Goal: Navigation & Orientation: Find specific page/section

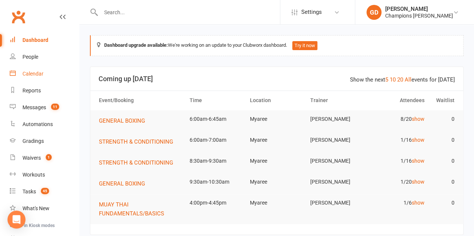
click at [36, 73] on div "Calendar" at bounding box center [32, 74] width 21 height 6
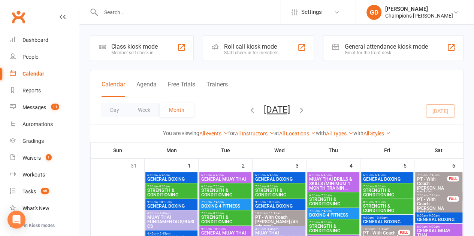
click at [391, 76] on div "Calendar Agenda Free Trials Trainers" at bounding box center [276, 83] width 373 height 27
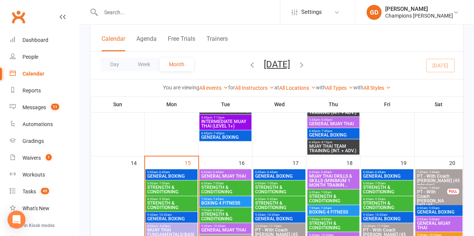
scroll to position [440, 0]
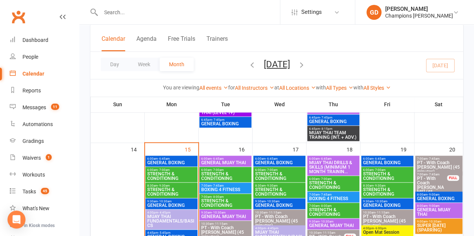
click at [159, 173] on span "STRENGTH & CONDITIONING" at bounding box center [171, 176] width 49 height 9
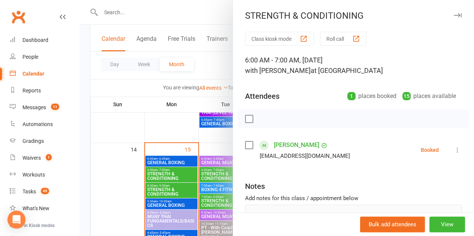
click at [163, 194] on div at bounding box center [276, 118] width 395 height 236
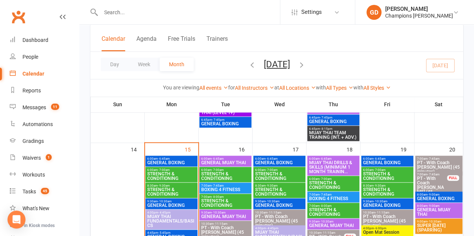
click at [168, 189] on span "STRENGTH & CONDITIONING" at bounding box center [171, 192] width 49 height 9
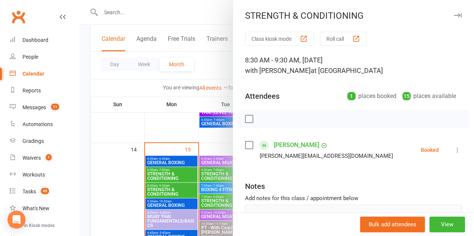
click at [167, 179] on div at bounding box center [276, 118] width 395 height 236
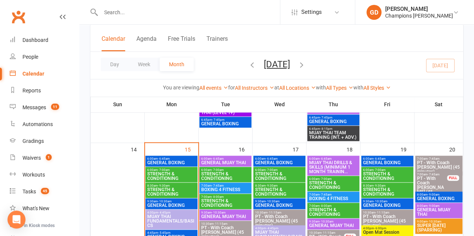
click at [214, 174] on span "STRENGTH & CONDITIONING" at bounding box center [225, 176] width 49 height 9
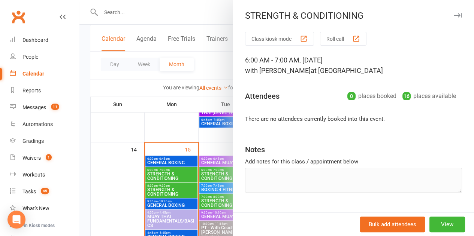
click at [180, 182] on div at bounding box center [276, 118] width 395 height 236
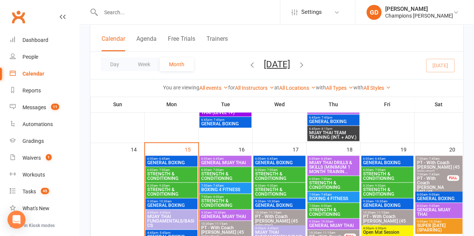
click at [171, 161] on span "GENERAL BOXING" at bounding box center [171, 163] width 49 height 4
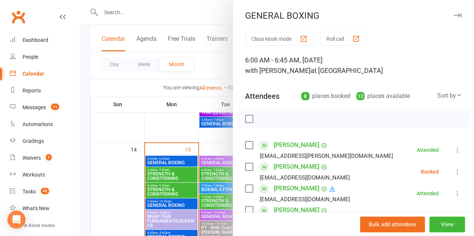
click at [172, 185] on div at bounding box center [276, 118] width 395 height 236
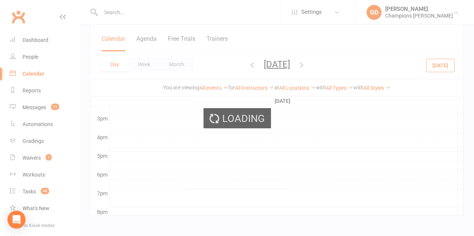
scroll to position [0, 0]
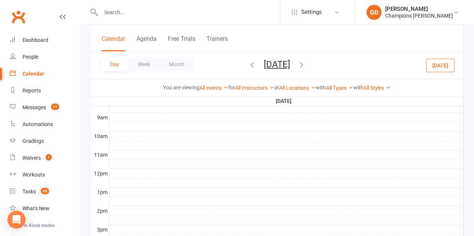
click at [306, 62] on icon "button" at bounding box center [302, 64] width 8 height 8
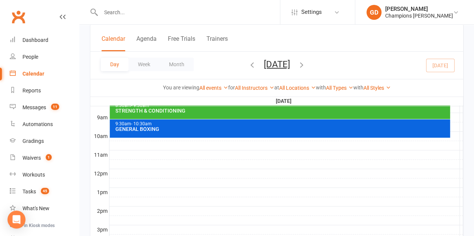
click at [464, 190] on div "Class kiosk mode Member self check-in Roll call kiosk mode Staff check-in for m…" at bounding box center [276, 108] width 395 height 582
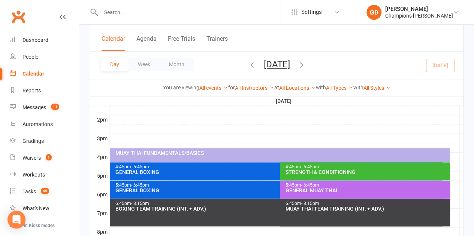
scroll to position [298, 0]
